Goal: Go to known website

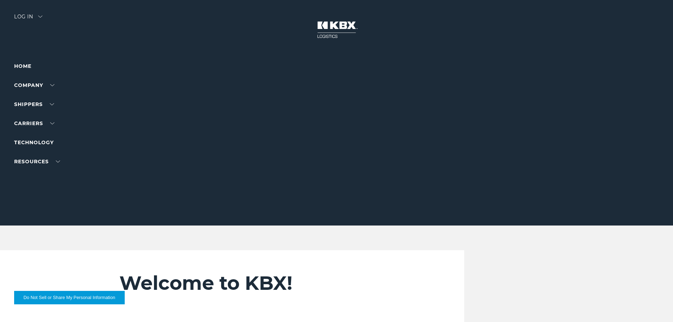
click at [26, 17] on div "Log in" at bounding box center [28, 19] width 28 height 10
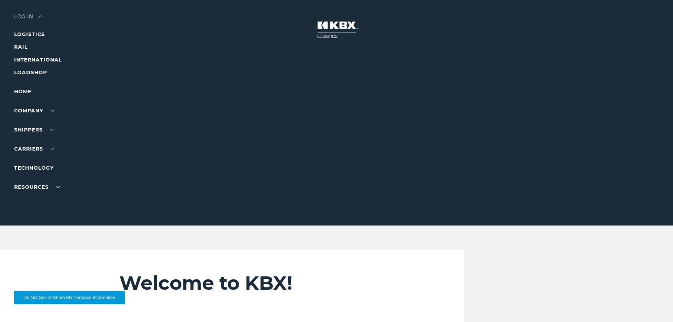
click at [23, 48] on link "RAIL" at bounding box center [20, 47] width 13 height 6
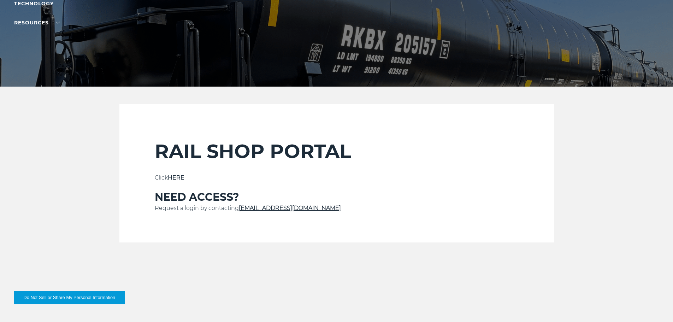
scroll to position [141, 0]
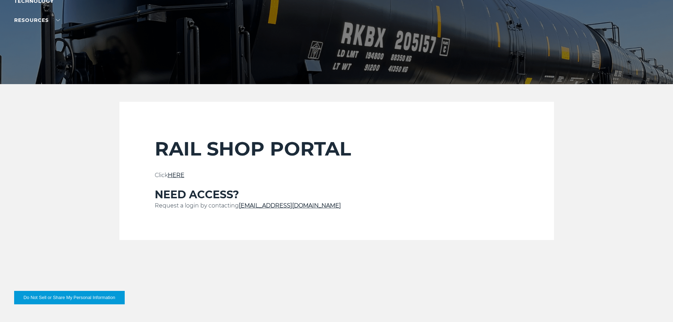
click at [182, 173] on link "HERE" at bounding box center [176, 175] width 17 height 7
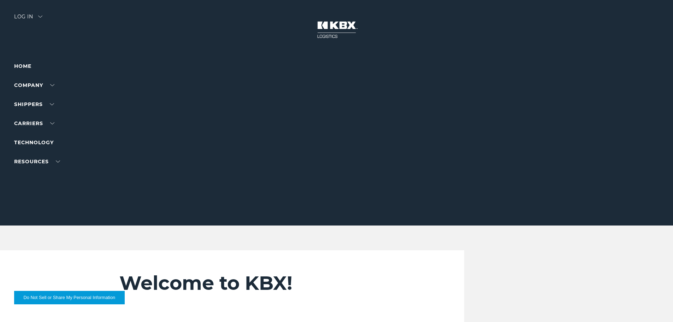
click at [29, 15] on div "Log in" at bounding box center [28, 19] width 28 height 10
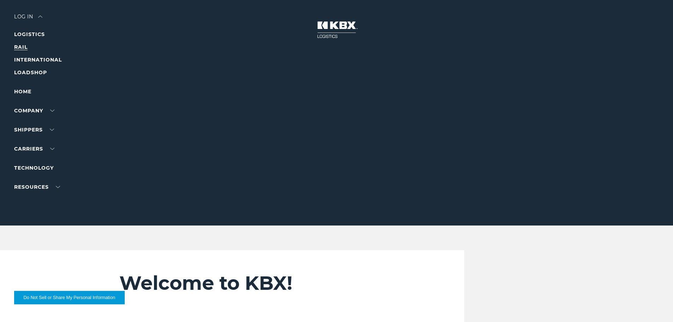
click at [24, 48] on link "RAIL" at bounding box center [20, 47] width 13 height 6
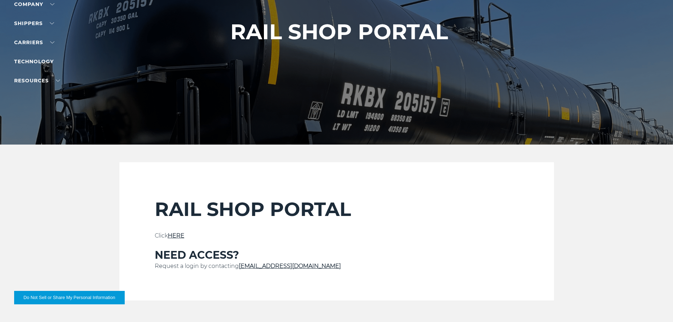
scroll to position [177, 0]
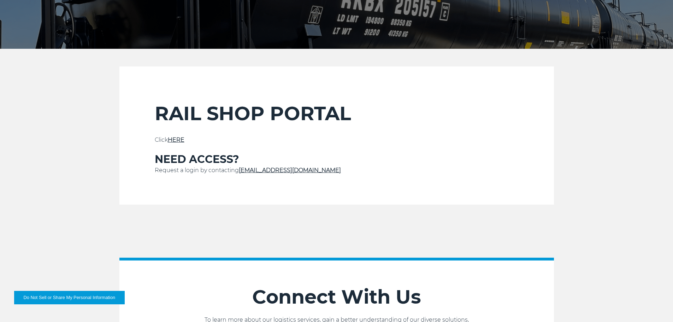
click at [182, 139] on link "HERE" at bounding box center [176, 139] width 17 height 7
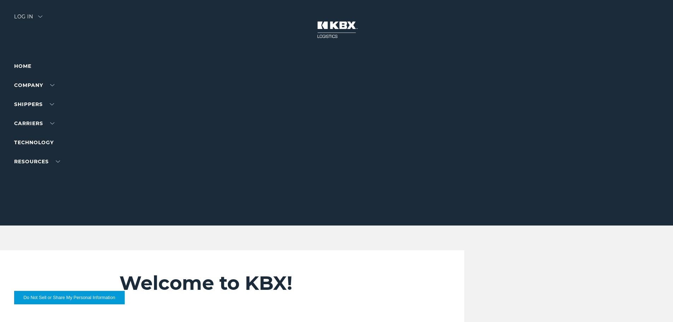
click at [22, 16] on div "Log in" at bounding box center [28, 19] width 28 height 10
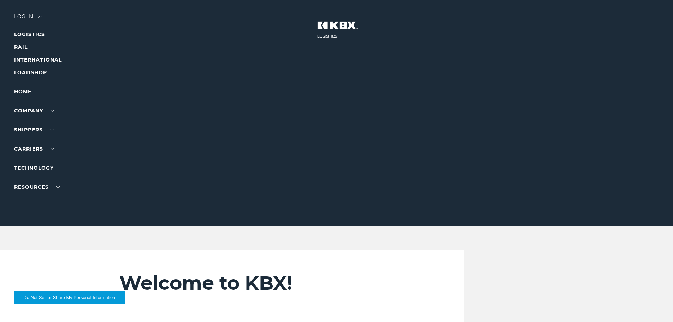
click at [24, 47] on link "RAIL" at bounding box center [20, 47] width 13 height 6
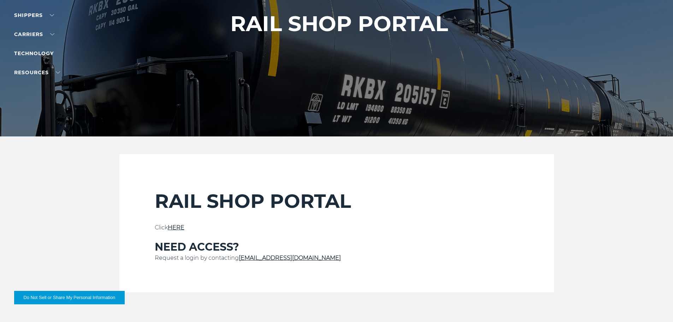
scroll to position [106, 0]
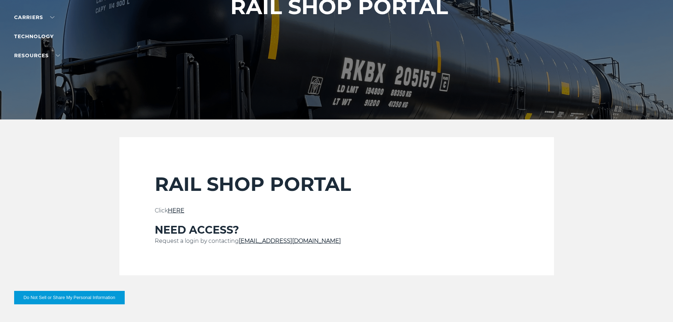
click at [178, 211] on link "HERE" at bounding box center [176, 210] width 17 height 7
